Goal: Browse casually: Explore the website without a specific task or goal

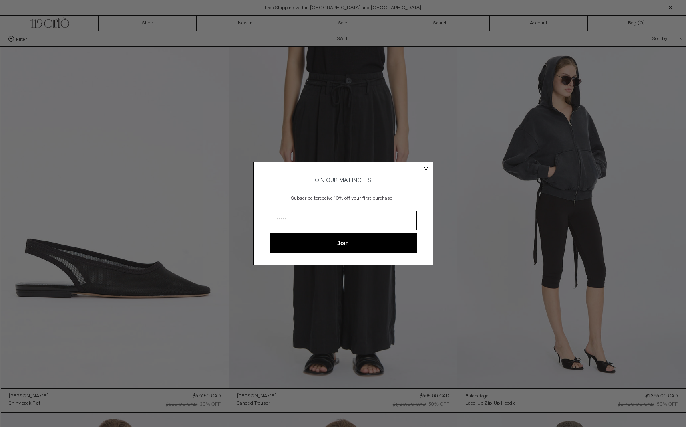
click at [426, 167] on icon "Close dialog" at bounding box center [425, 168] width 3 height 3
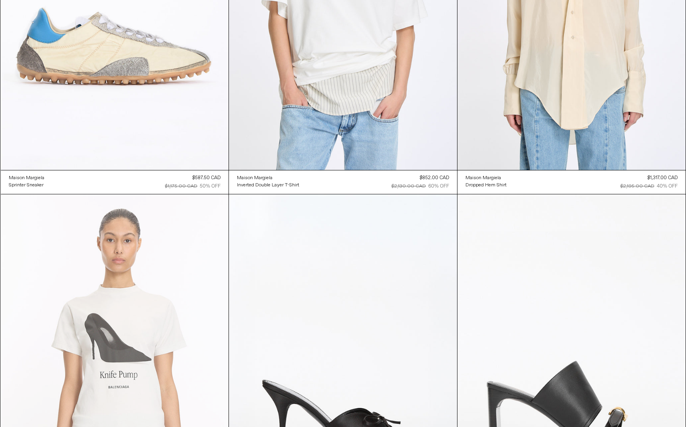
scroll to position [1681, 0]
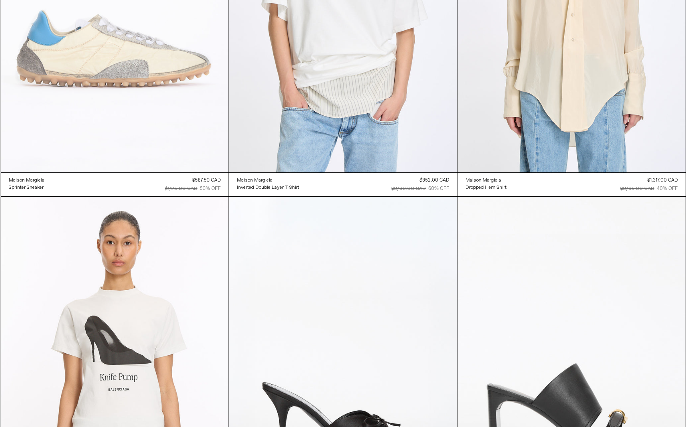
click at [133, 103] on at bounding box center [115, 2] width 228 height 342
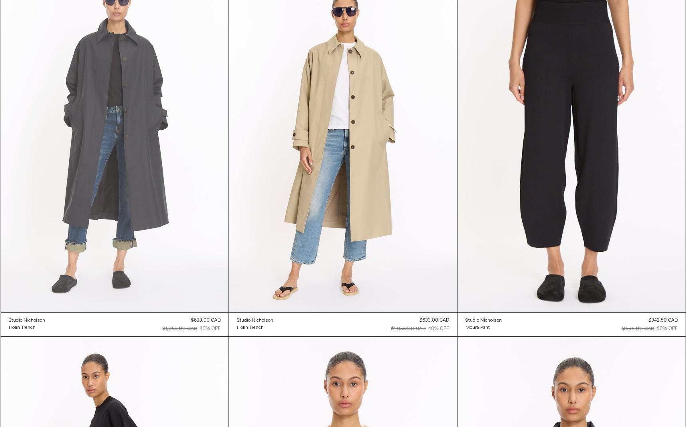
scroll to position [2274, 0]
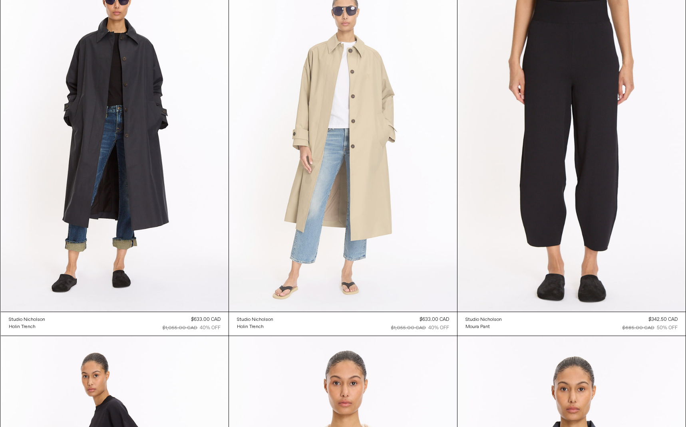
click at [350, 115] on at bounding box center [343, 141] width 228 height 342
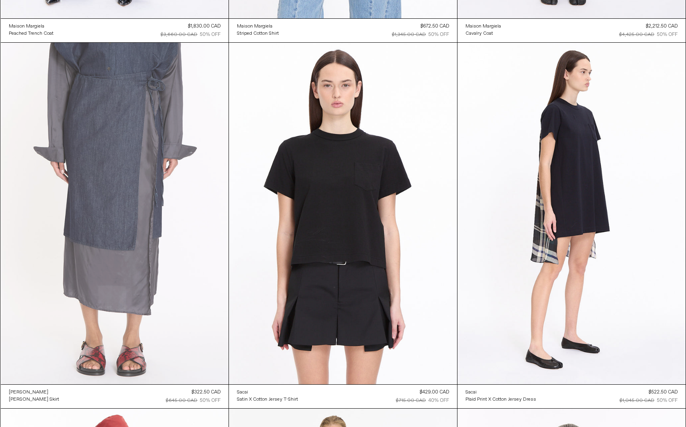
scroll to position [4400, 0]
click at [117, 140] on at bounding box center [115, 213] width 228 height 342
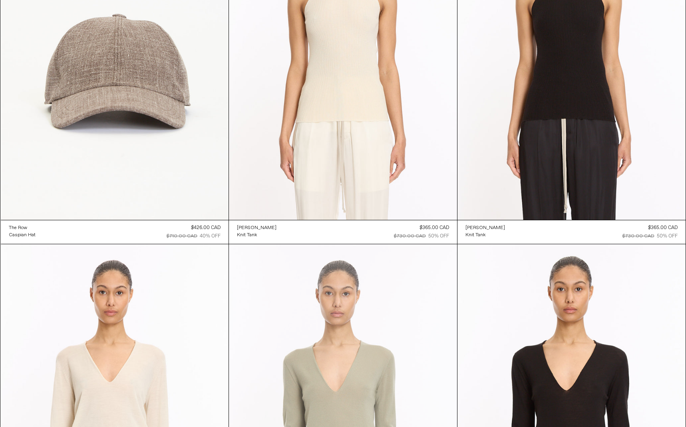
scroll to position [6025, 0]
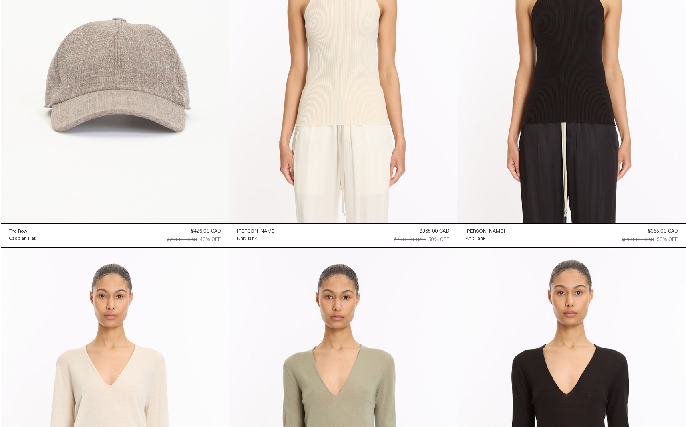
click at [139, 110] on at bounding box center [115, 53] width 228 height 342
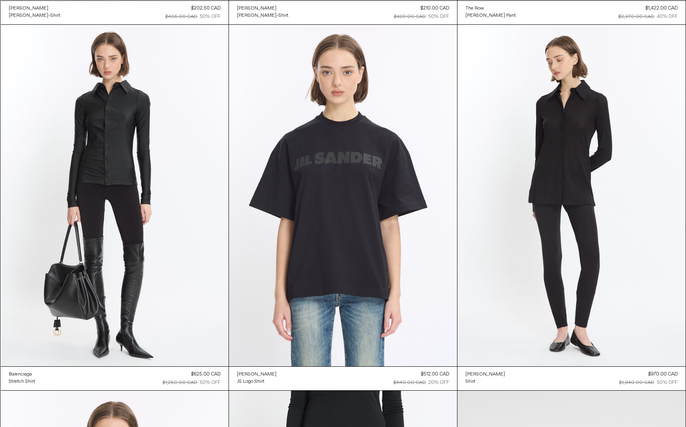
scroll to position [12133, 0]
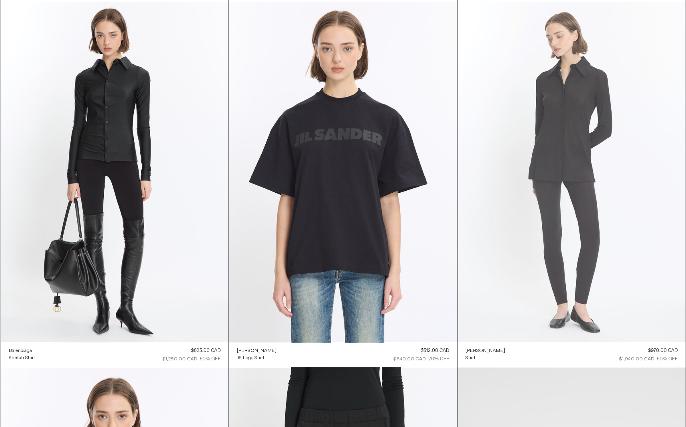
click at [592, 137] on at bounding box center [571, 172] width 228 height 342
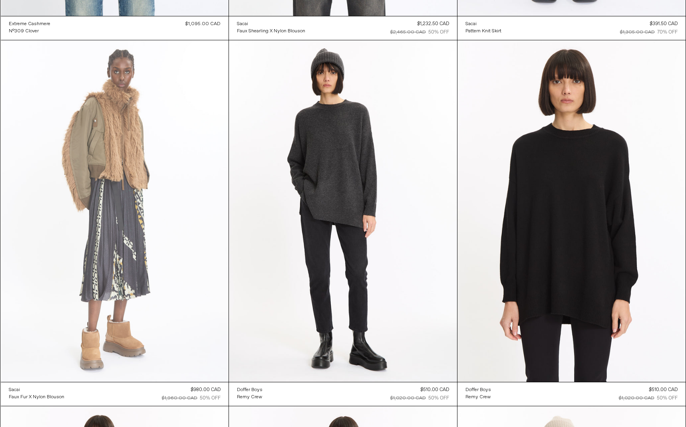
scroll to position [15758, 0]
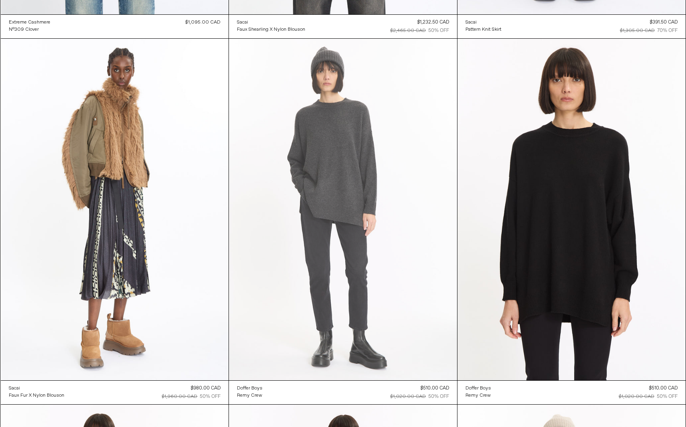
click at [338, 145] on at bounding box center [343, 210] width 228 height 342
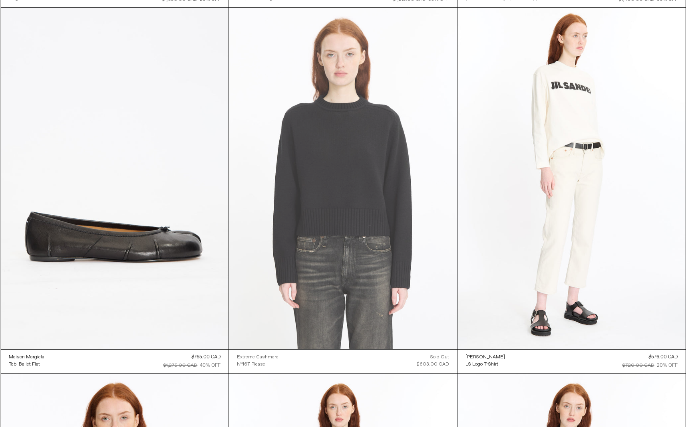
scroll to position [17622, 0]
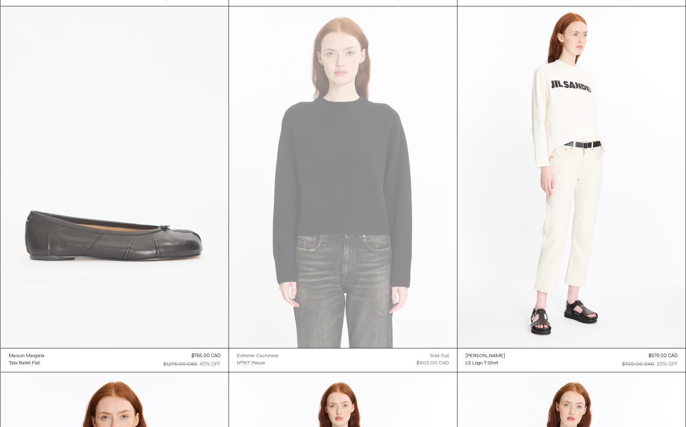
click at [112, 115] on at bounding box center [115, 177] width 228 height 342
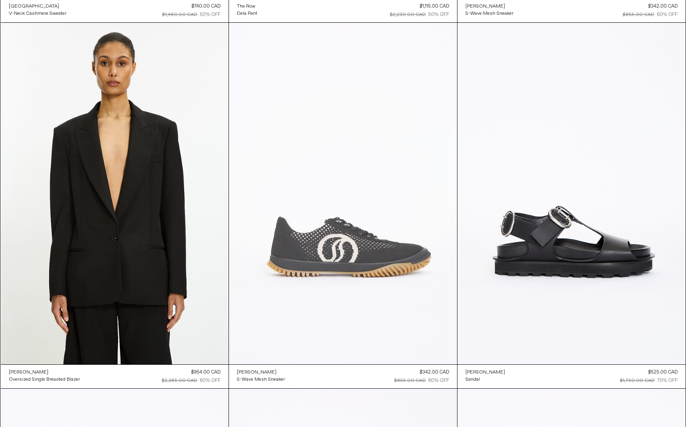
scroll to position [19436, 0]
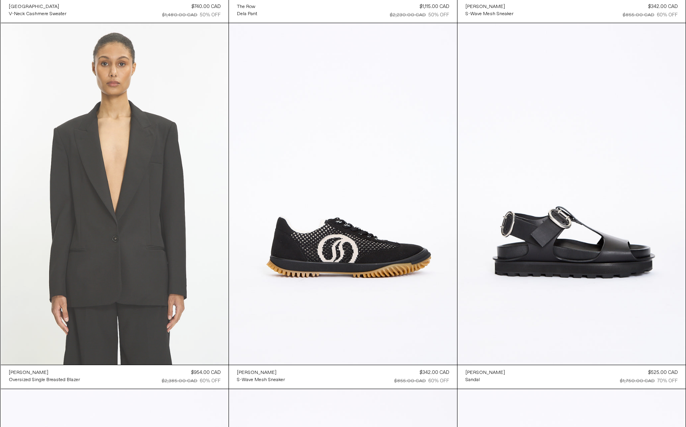
click at [131, 184] on at bounding box center [115, 194] width 228 height 342
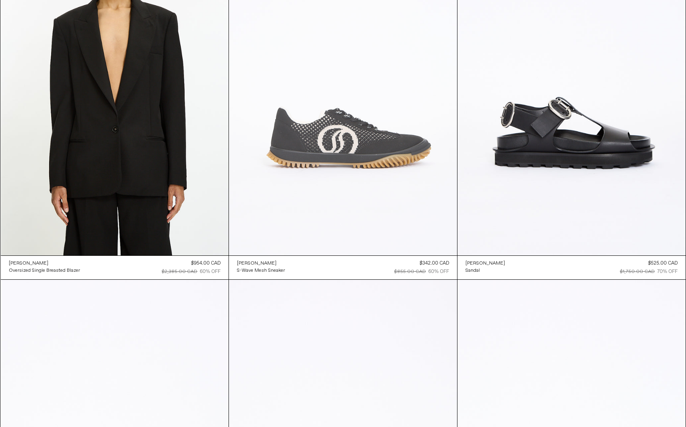
scroll to position [19542, 0]
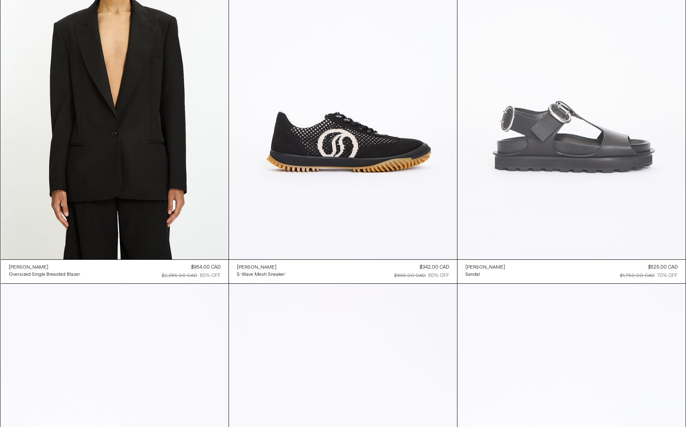
click at [643, 196] on at bounding box center [571, 89] width 228 height 342
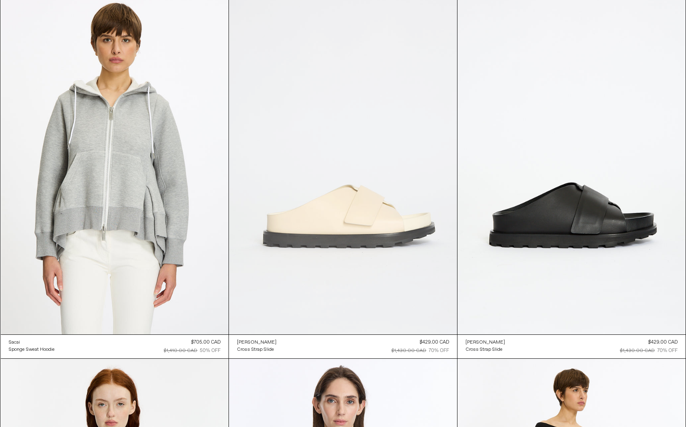
scroll to position [20932, 0]
click at [374, 204] on at bounding box center [343, 163] width 228 height 342
click at [407, 71] on at bounding box center [343, 163] width 228 height 342
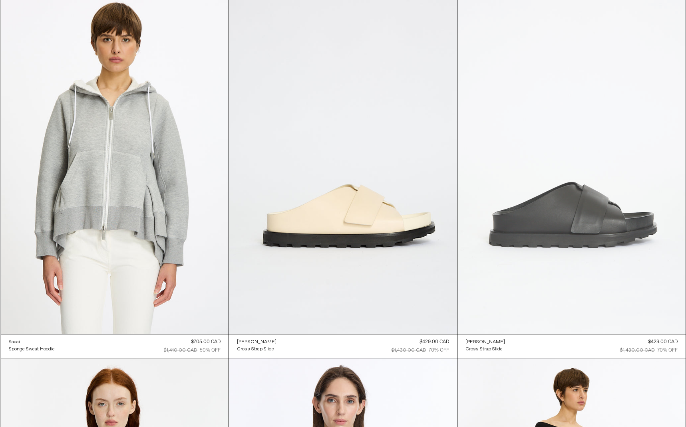
click at [612, 249] on at bounding box center [571, 163] width 228 height 342
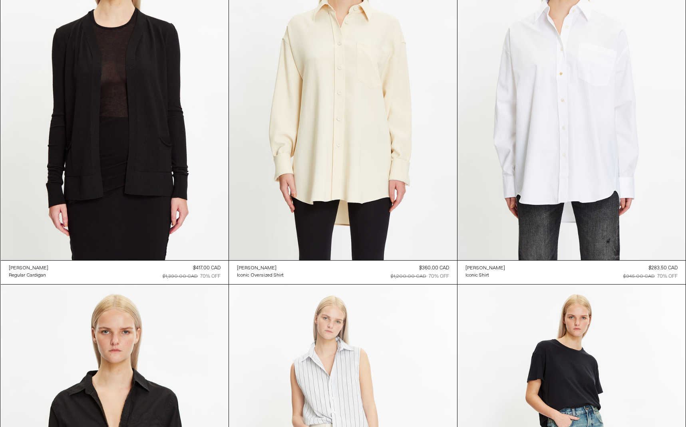
scroll to position [22839, 0]
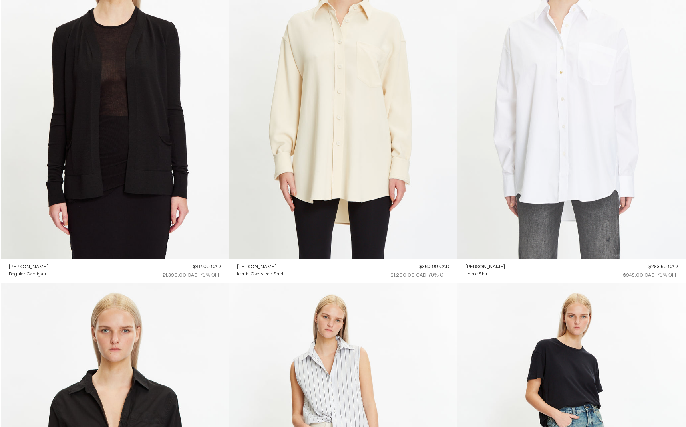
click at [601, 105] on at bounding box center [571, 88] width 228 height 342
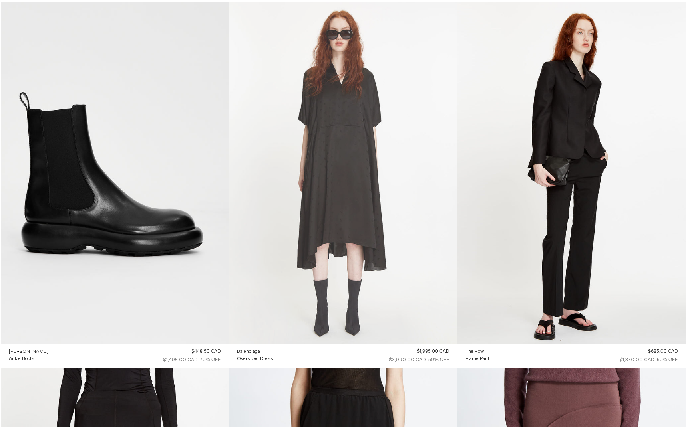
scroll to position [25317, 0]
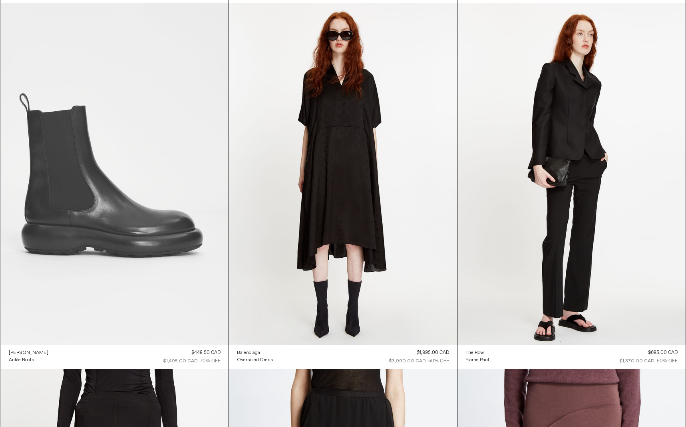
click at [123, 177] on at bounding box center [115, 174] width 228 height 342
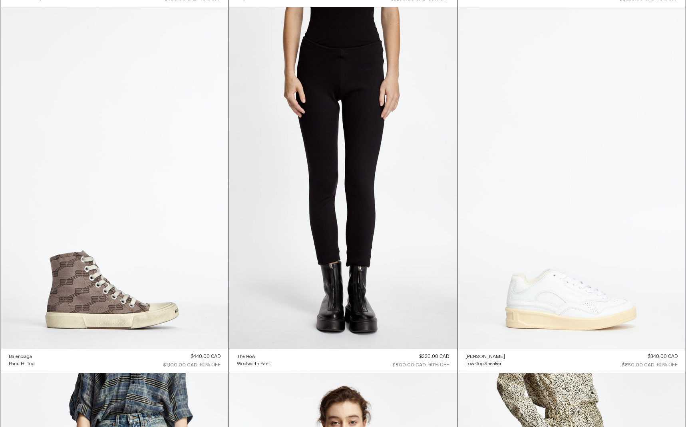
scroll to position [30442, 0]
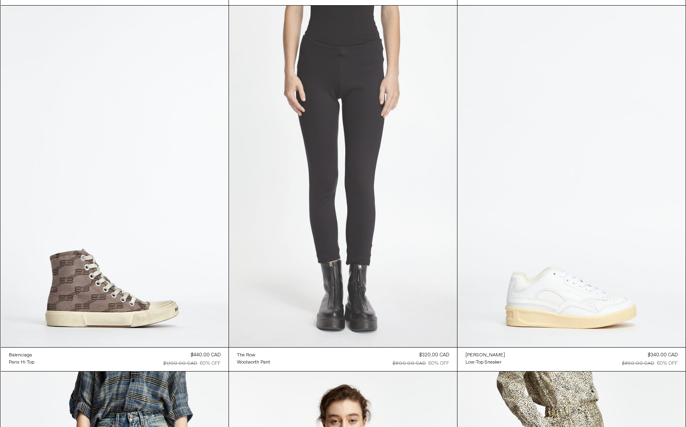
click at [334, 169] on at bounding box center [343, 177] width 228 height 342
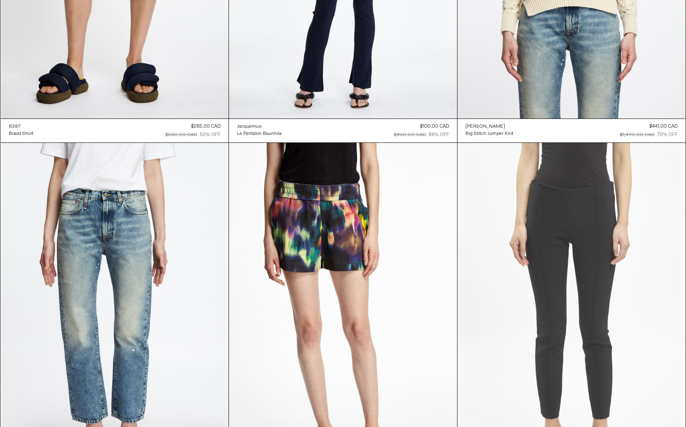
scroll to position [32132, 0]
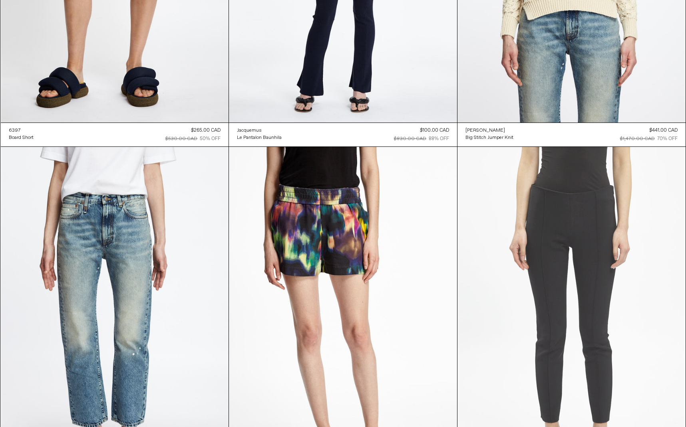
click at [568, 203] on at bounding box center [571, 318] width 228 height 342
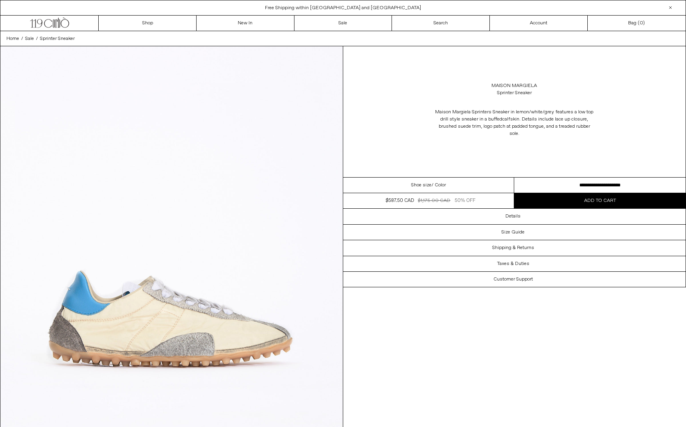
select select "**********"
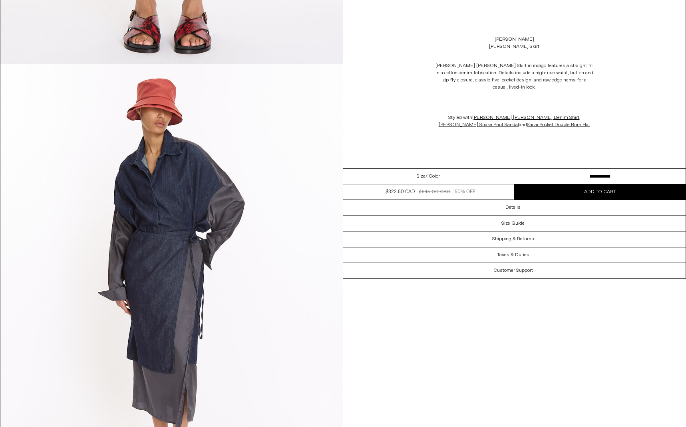
scroll to position [411, 0]
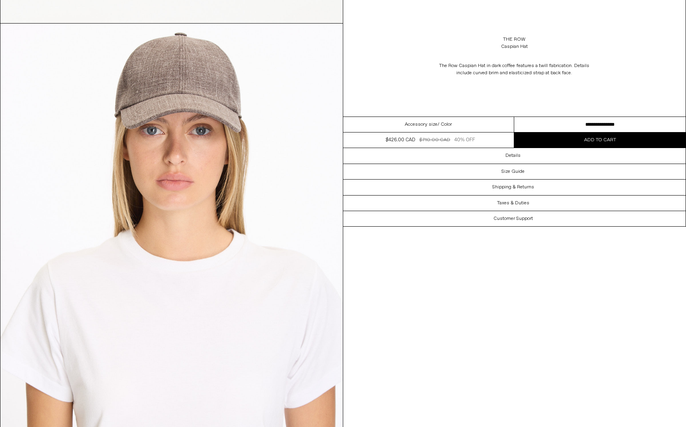
scroll to position [450, 0]
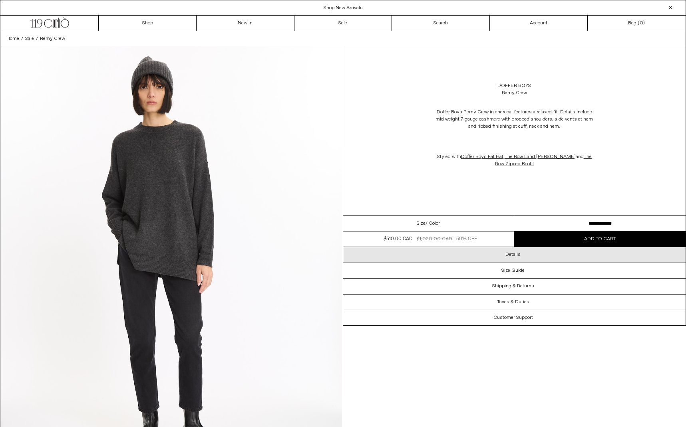
click at [513, 254] on h3 "Details" at bounding box center [512, 255] width 15 height 6
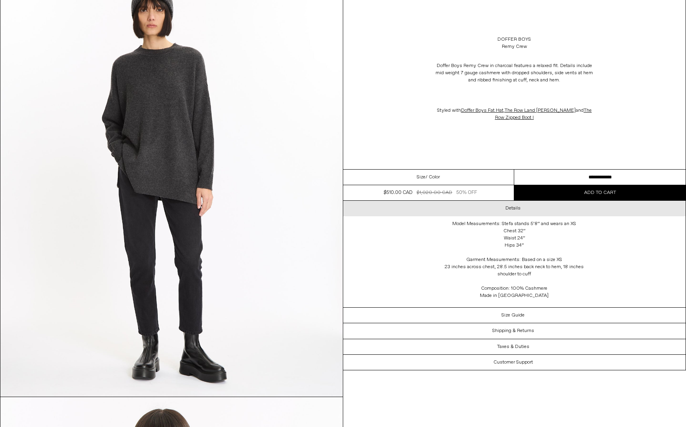
scroll to position [81, 0]
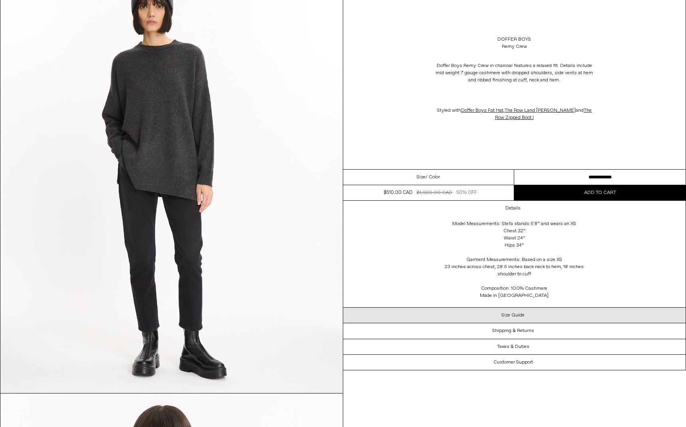
click at [515, 313] on h3 "Size Guide" at bounding box center [512, 316] width 23 height 6
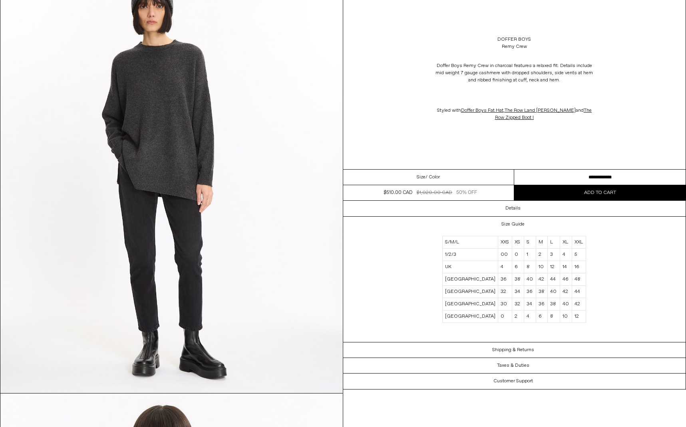
click at [372, 61] on div "Doffer Boys Remy Crew in charcoal features a relaxed fit. Details include mid w…" at bounding box center [514, 95] width 343 height 83
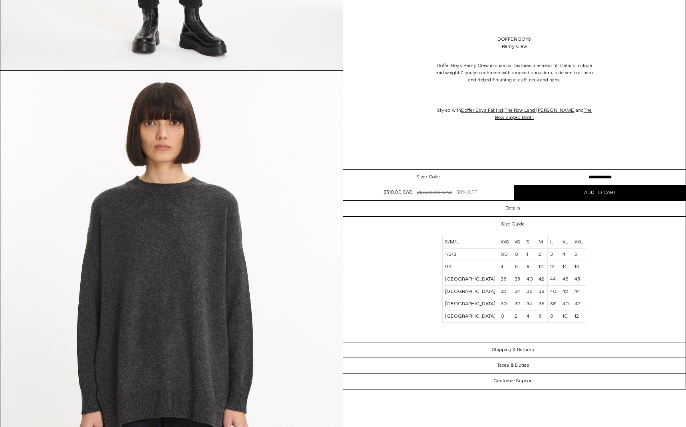
scroll to position [431, 0]
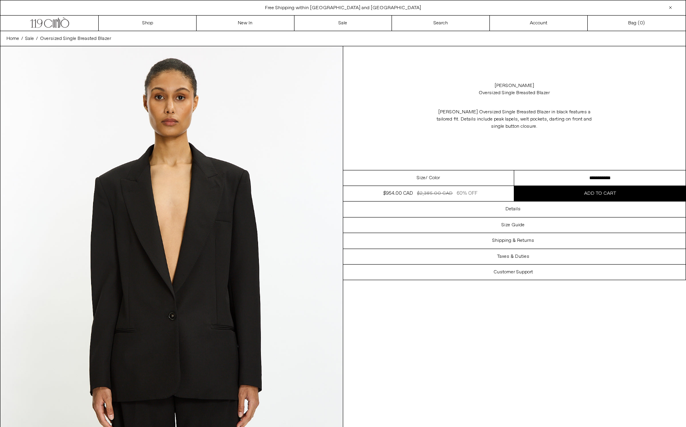
select select "**********"
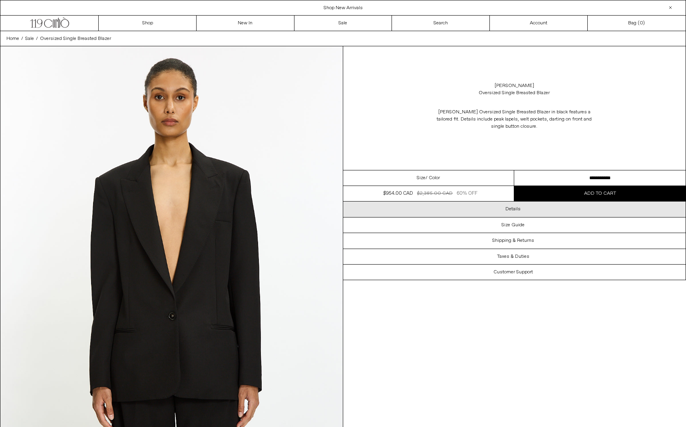
click at [520, 209] on h3 "Details" at bounding box center [512, 210] width 15 height 6
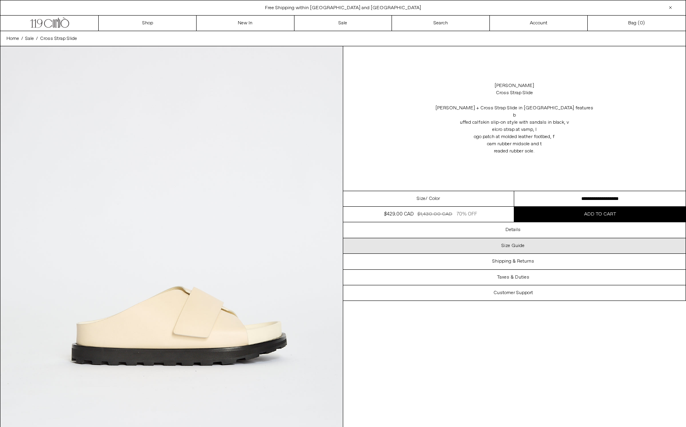
click at [517, 243] on h3 "Size Guide" at bounding box center [512, 246] width 23 height 6
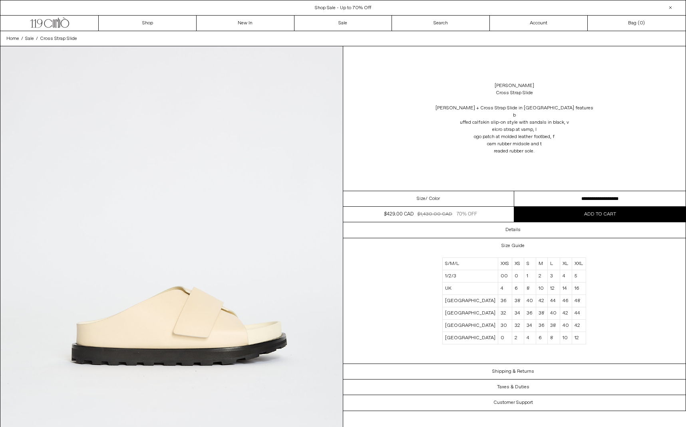
click at [628, 295] on div "Size Guide S/M/L XXS XS S M L XL XXL 1/2/3 00 0 1 2 3 4 5 UK 4 6 8 10 12 14 16 …" at bounding box center [514, 301] width 343 height 126
click at [616, 133] on div "Jil Sander + Cross Strap Slide in champagne features b uffed calfskin slip-on s…" at bounding box center [514, 130] width 343 height 58
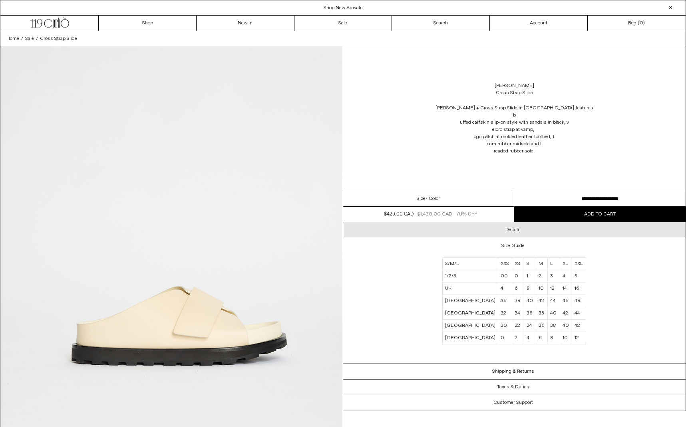
click at [512, 227] on h3 "Details" at bounding box center [512, 230] width 15 height 6
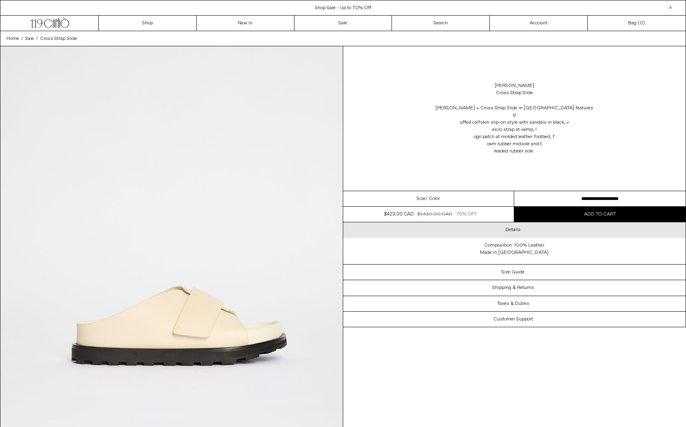
click at [512, 227] on h3 "Details" at bounding box center [512, 230] width 15 height 6
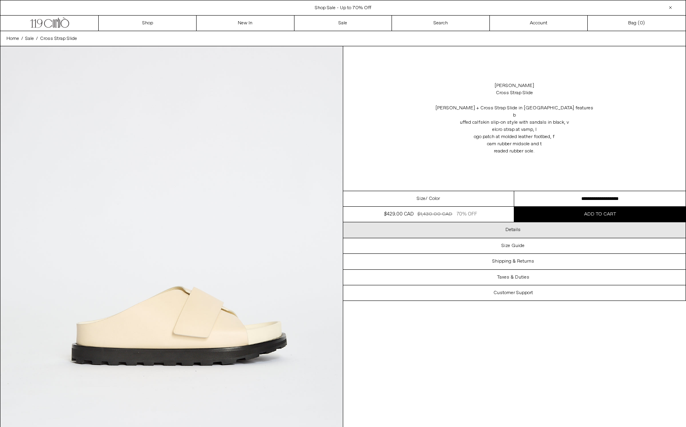
click at [512, 227] on h3 "Details" at bounding box center [512, 230] width 15 height 6
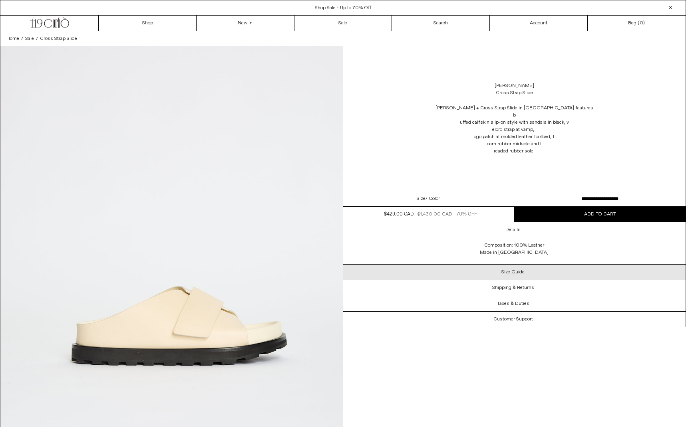
click at [518, 270] on h3 "Size Guide" at bounding box center [512, 273] width 23 height 6
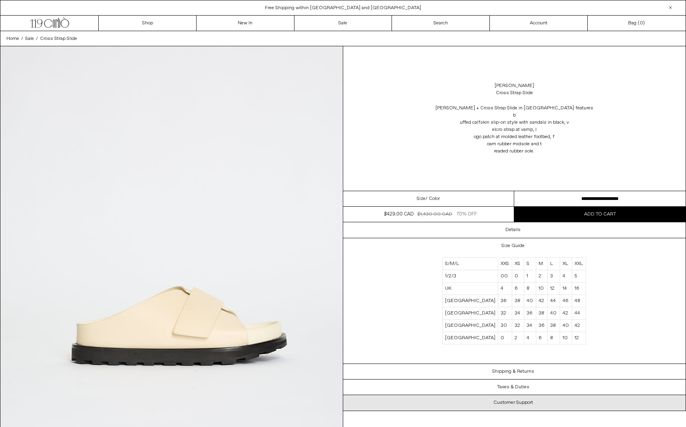
click at [510, 385] on h3 "Taxes & Duties" at bounding box center [513, 388] width 32 height 6
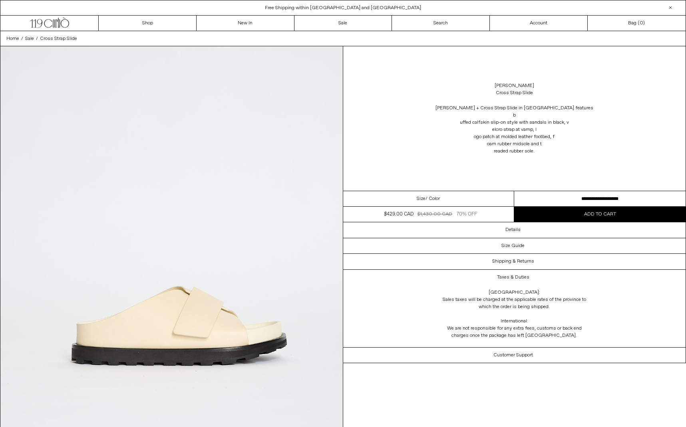
drag, startPoint x: 153, startPoint y: 129, endPoint x: 119, endPoint y: 97, distance: 47.5
click at [153, 129] on img at bounding box center [171, 260] width 342 height 428
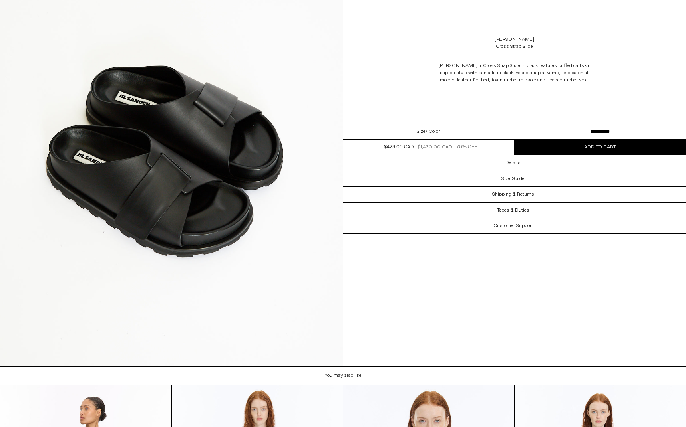
scroll to position [1847, 0]
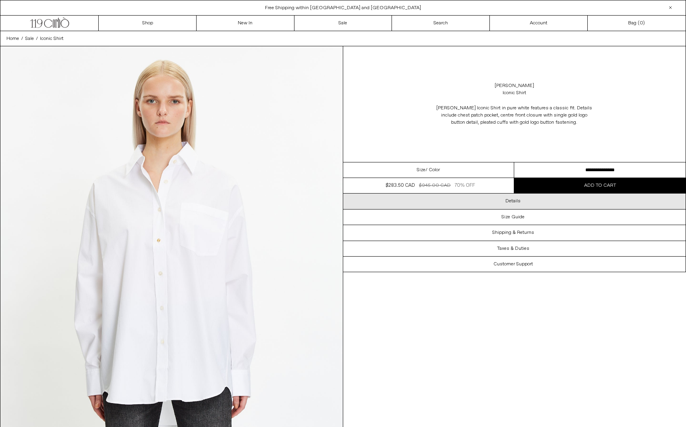
click at [524, 202] on div "Details" at bounding box center [514, 201] width 343 height 15
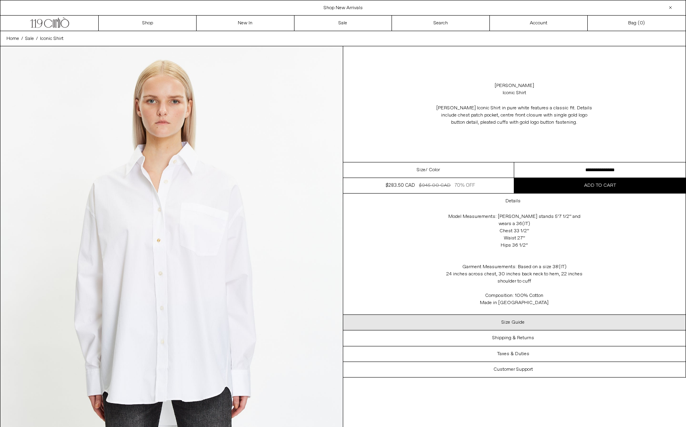
click at [507, 320] on h3 "Size Guide" at bounding box center [512, 323] width 23 height 6
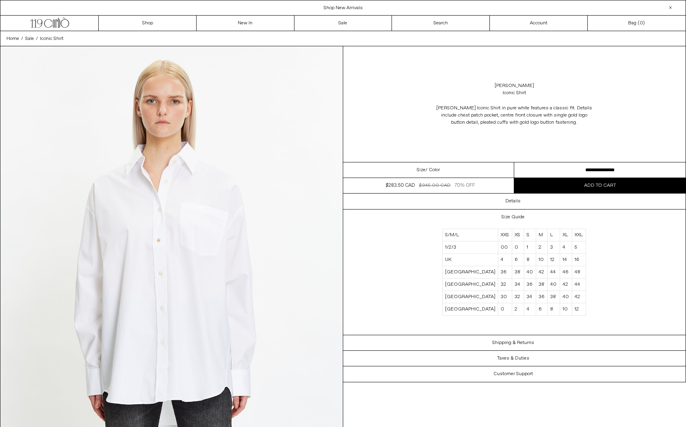
click at [619, 76] on div "Stella McCartney Iconic Shirt Stella McCartney Iconic Shirt in pure white featu…" at bounding box center [514, 104] width 343 height 116
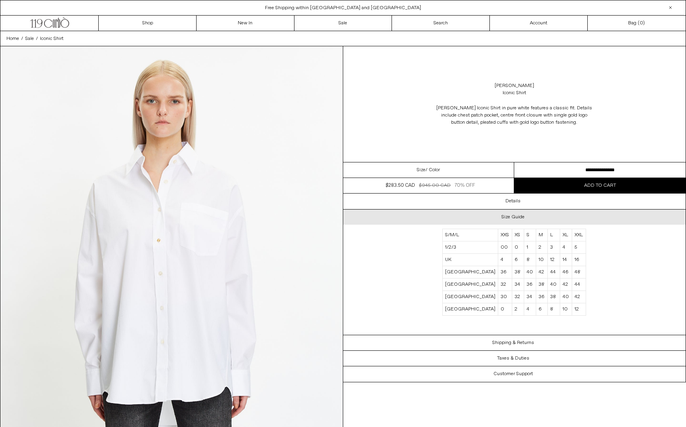
click at [514, 217] on h3 "Size Guide" at bounding box center [512, 217] width 23 height 6
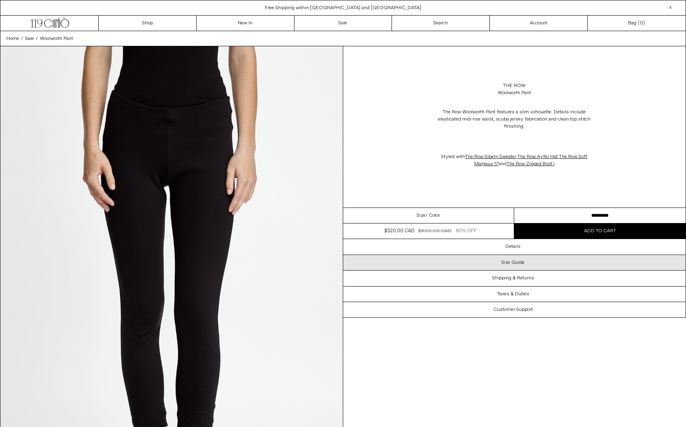
click at [514, 261] on h3 "Size Guide" at bounding box center [512, 263] width 23 height 6
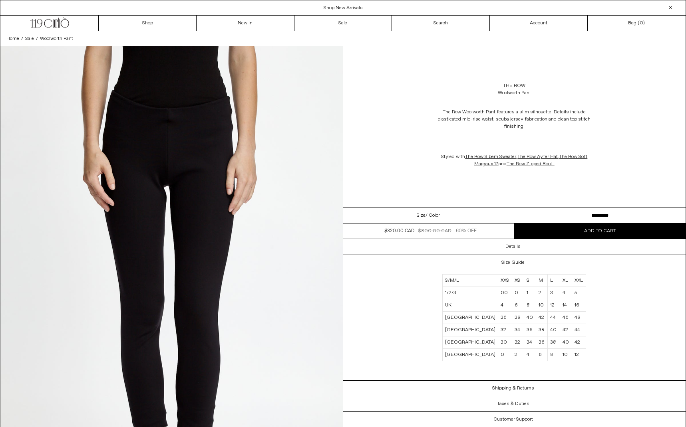
drag, startPoint x: 641, startPoint y: 91, endPoint x: 502, endPoint y: 71, distance: 140.3
click at [638, 89] on div "The Row Woolworth Pant" at bounding box center [514, 89] width 343 height 22
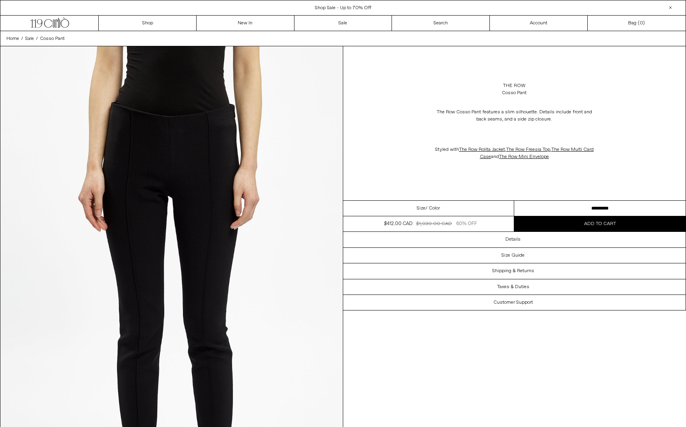
select select "**********"
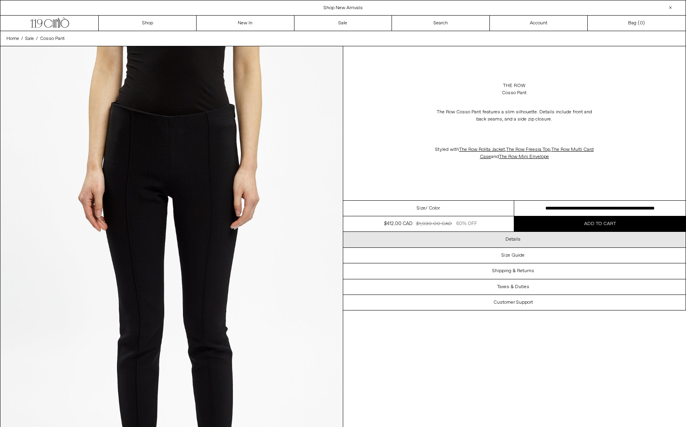
click at [518, 237] on h3 "Details" at bounding box center [512, 240] width 15 height 6
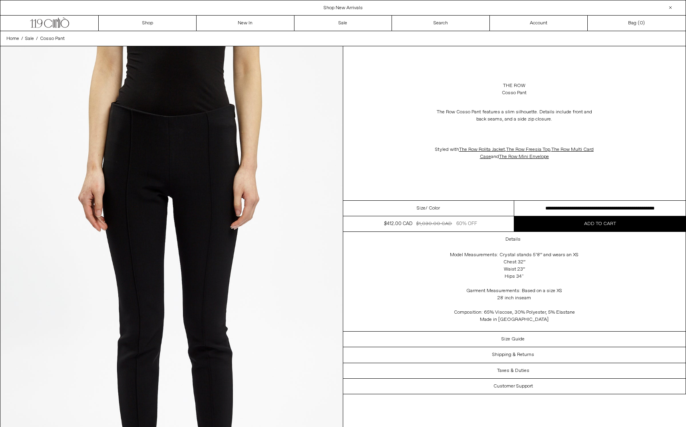
scroll to position [0, 0]
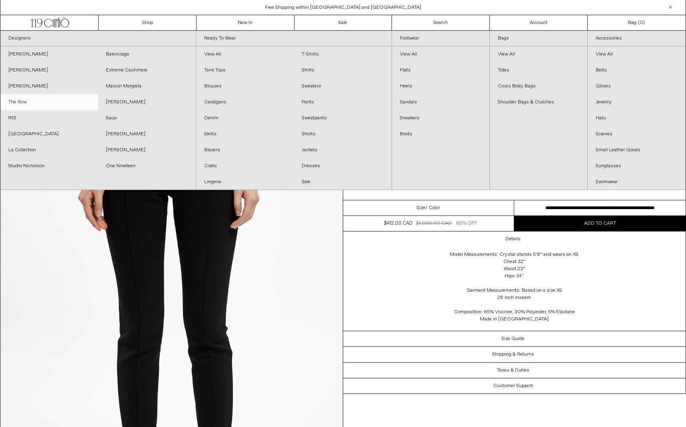
click at [25, 102] on link "The Row" at bounding box center [48, 102] width 97 height 16
